Goal: Information Seeking & Learning: Learn about a topic

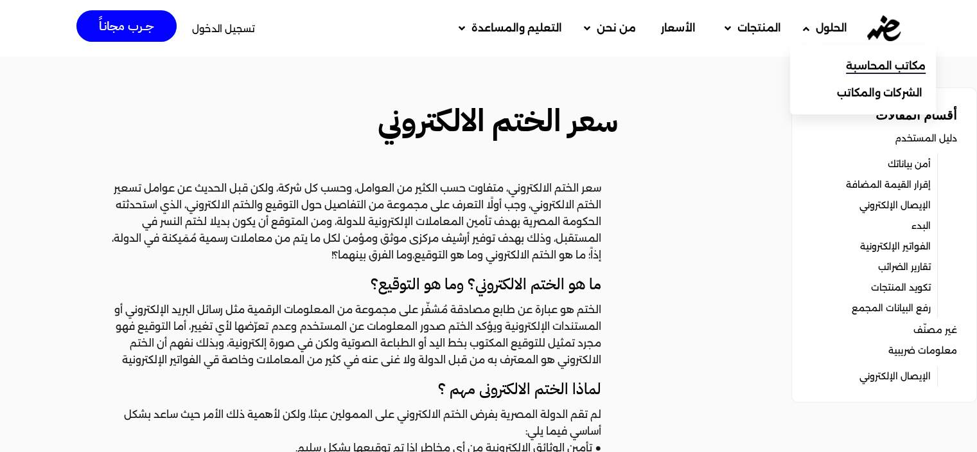
click at [846, 64] on span "مكاتب المحاسبة" at bounding box center [886, 65] width 80 height 15
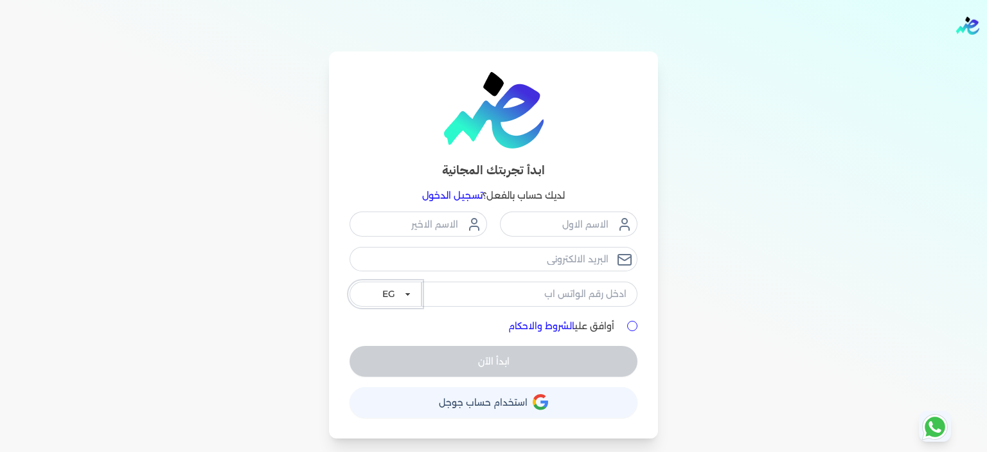
click at [393, 295] on select "EG KSA" at bounding box center [386, 293] width 72 height 24
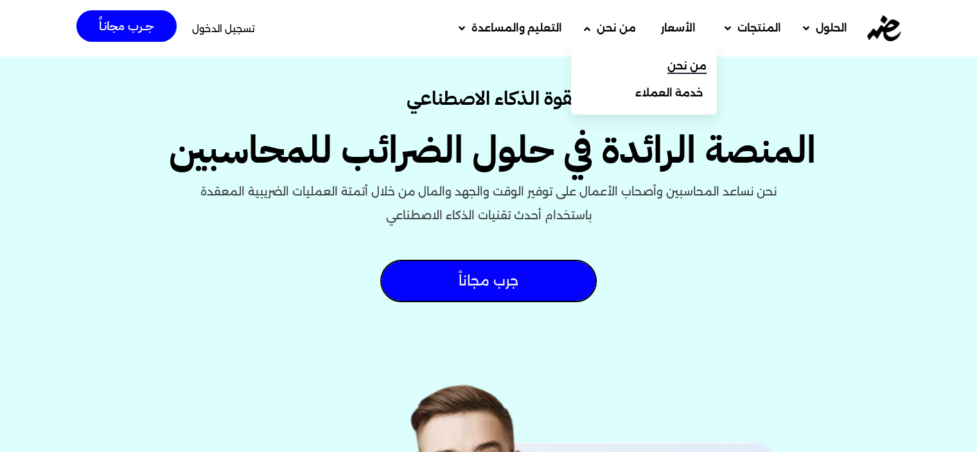
click at [644, 62] on link "من نحن" at bounding box center [644, 66] width 146 height 27
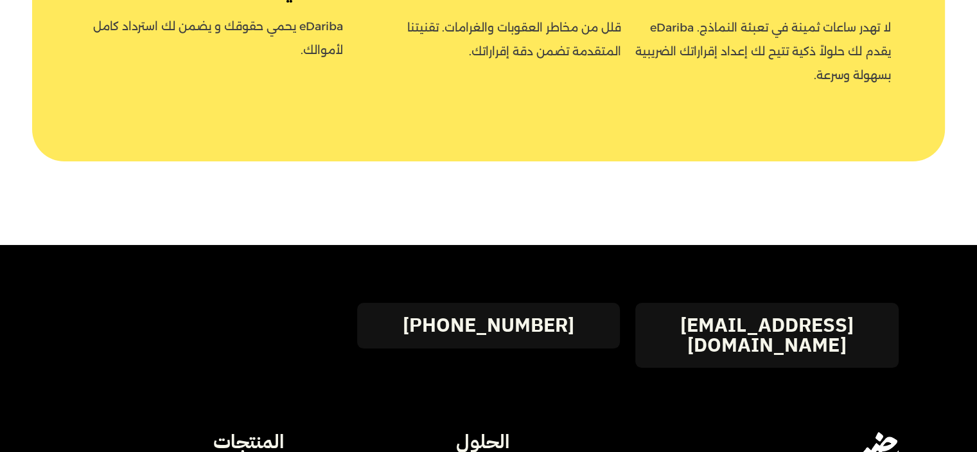
scroll to position [1799, 0]
